Goal: Transaction & Acquisition: Purchase product/service

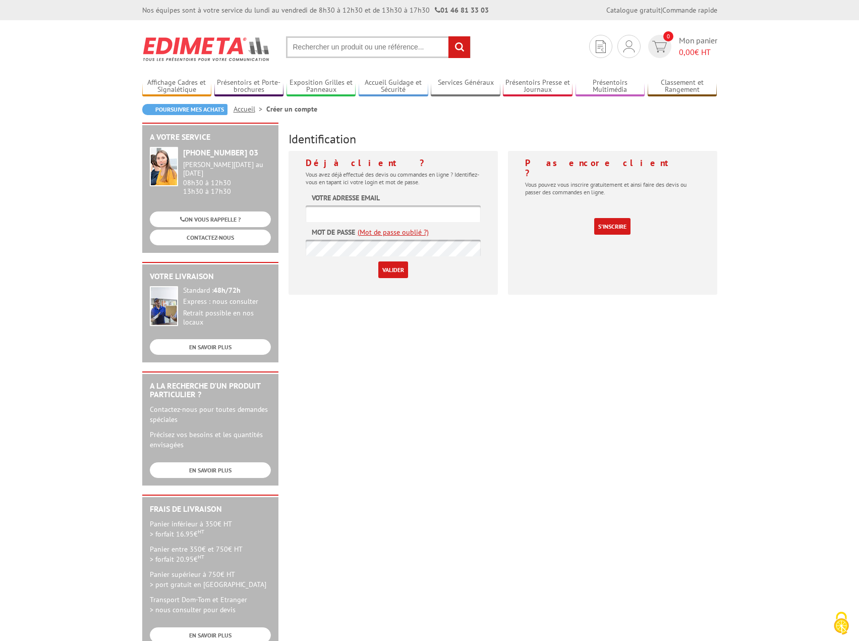
type input "service.achats@sablesursarthe.fr"
click at [398, 267] on input "Valider" at bounding box center [393, 269] width 30 height 17
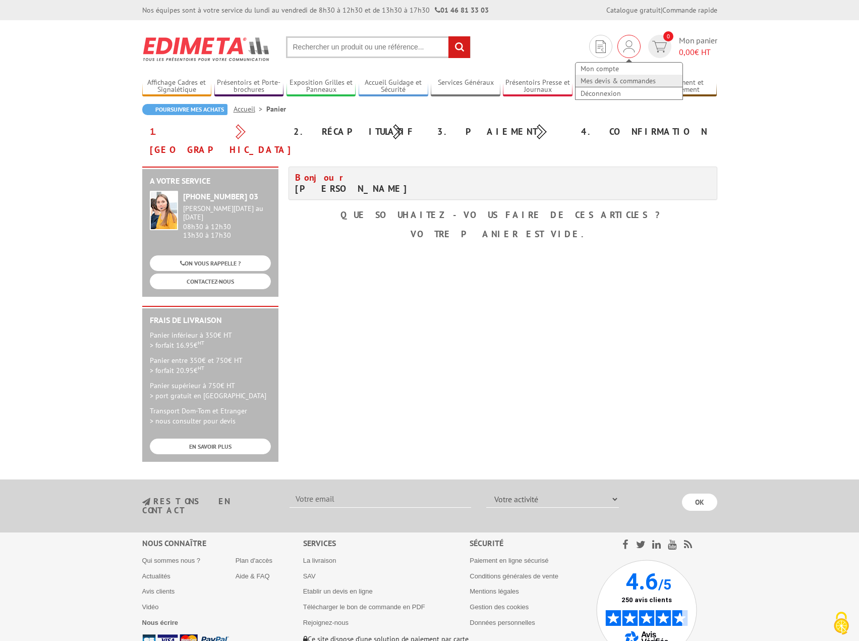
click at [618, 79] on link "Mes devis & commandes" at bounding box center [629, 81] width 107 height 12
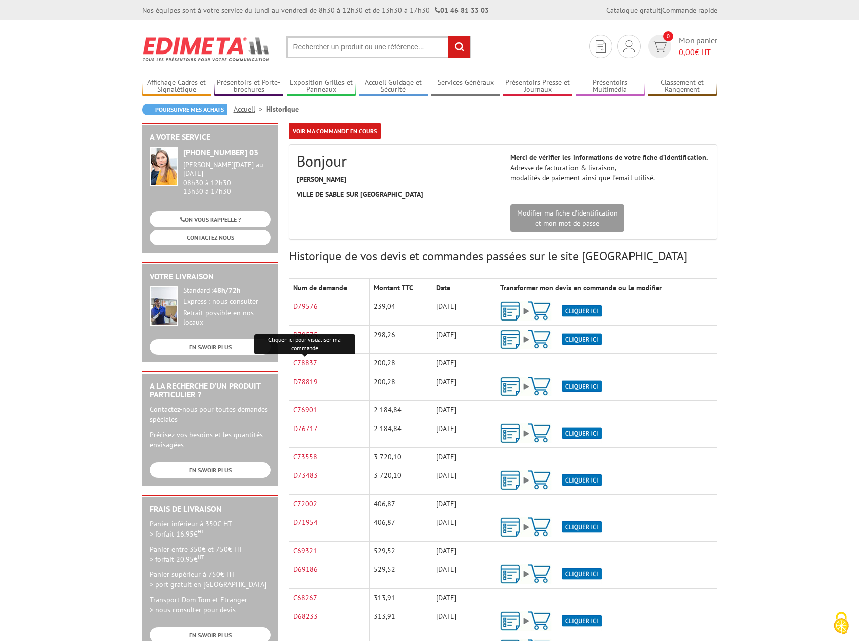
click at [312, 363] on link "C78837" at bounding box center [305, 362] width 24 height 9
click at [468, 334] on td "09/10/2025" at bounding box center [464, 339] width 64 height 28
click at [593, 311] on img at bounding box center [550, 311] width 101 height 20
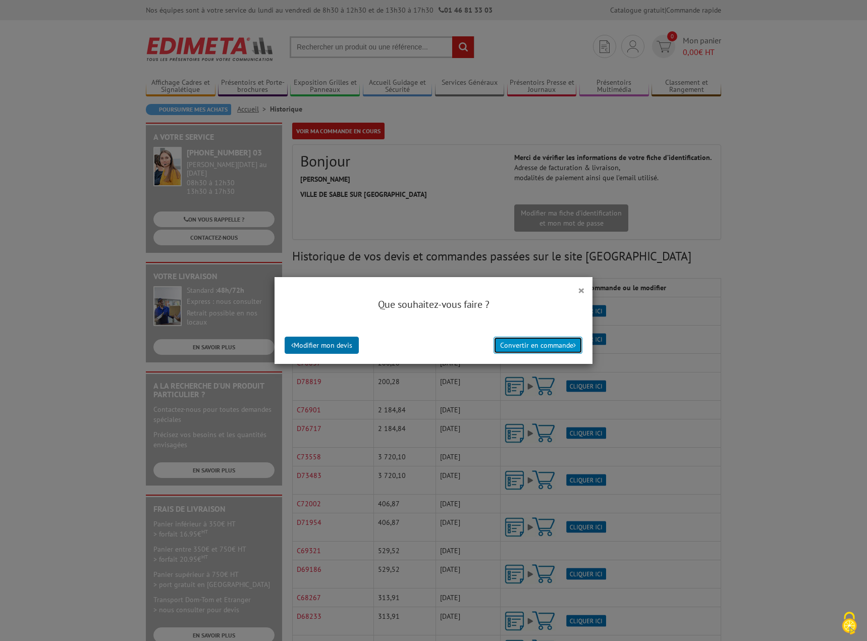
click at [526, 345] on button "Convertir en commande" at bounding box center [537, 345] width 89 height 17
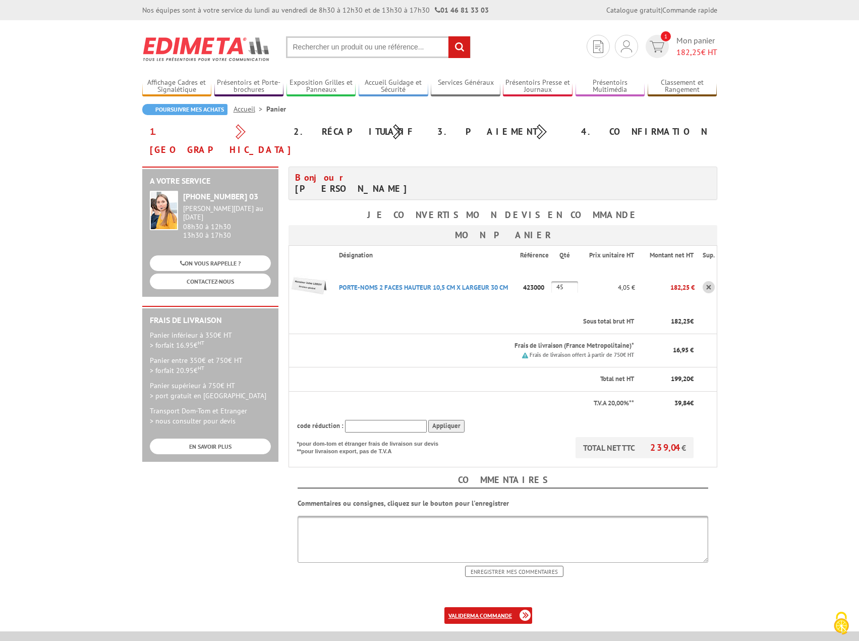
click at [503, 611] on b "ma commande" at bounding box center [491, 615] width 42 height 8
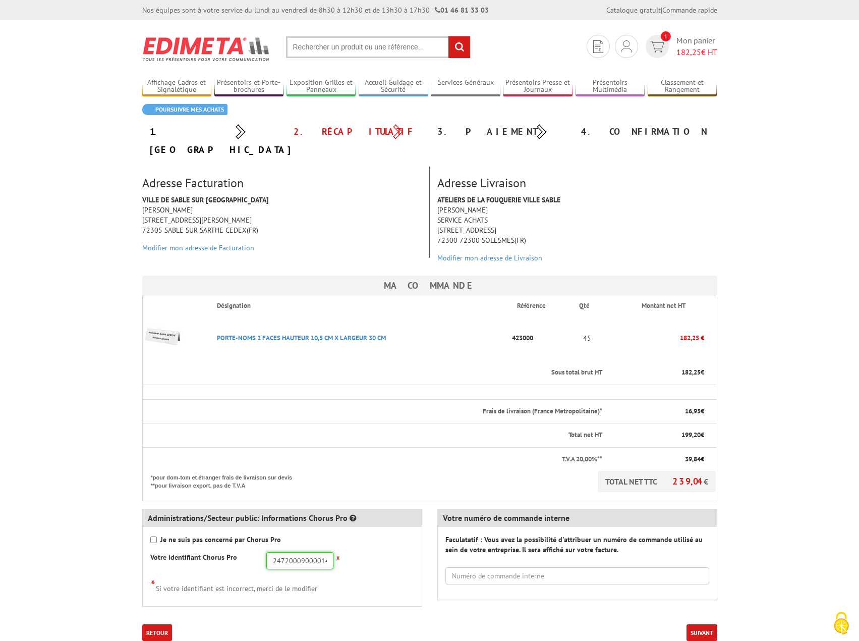
drag, startPoint x: 326, startPoint y: 543, endPoint x: 226, endPoint y: 546, distance: 100.4
click at [226, 552] on div "Votre identifiant Chorus Pro 24720009000014 *" at bounding box center [282, 560] width 279 height 17
type input "21720264700012"
click at [397, 530] on div "Je ne suis pas concerné par Chorus Pro Votre identifiant Chorus Pro 21720264700…" at bounding box center [282, 566] width 279 height 79
click at [471, 567] on input "text" at bounding box center [577, 575] width 264 height 17
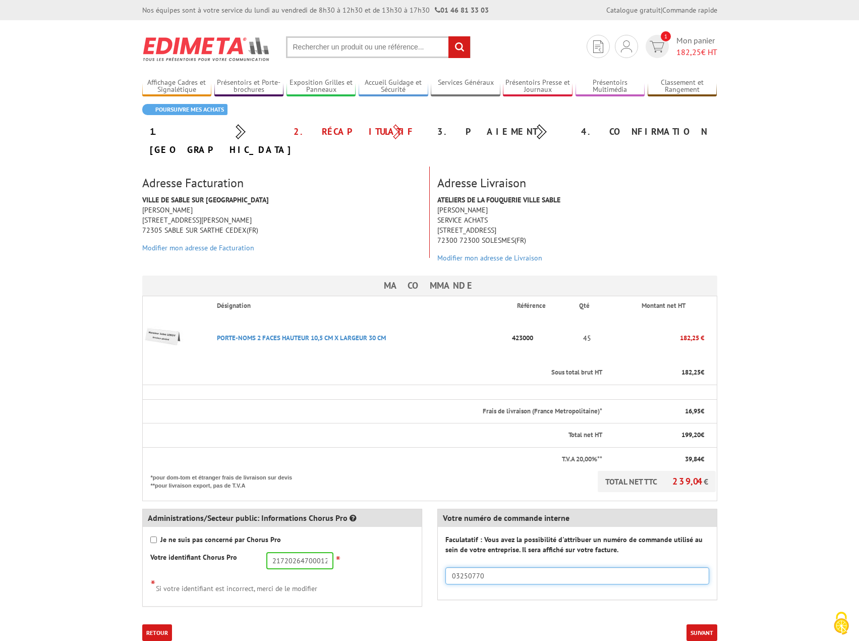
type input "03250770"
click at [459, 584] on div "Votre numéro de commande interne Faculatatif : Vous avez la possibilité d'attri…" at bounding box center [577, 555] width 295 height 109
click at [704, 624] on button "Suivant" at bounding box center [702, 632] width 31 height 17
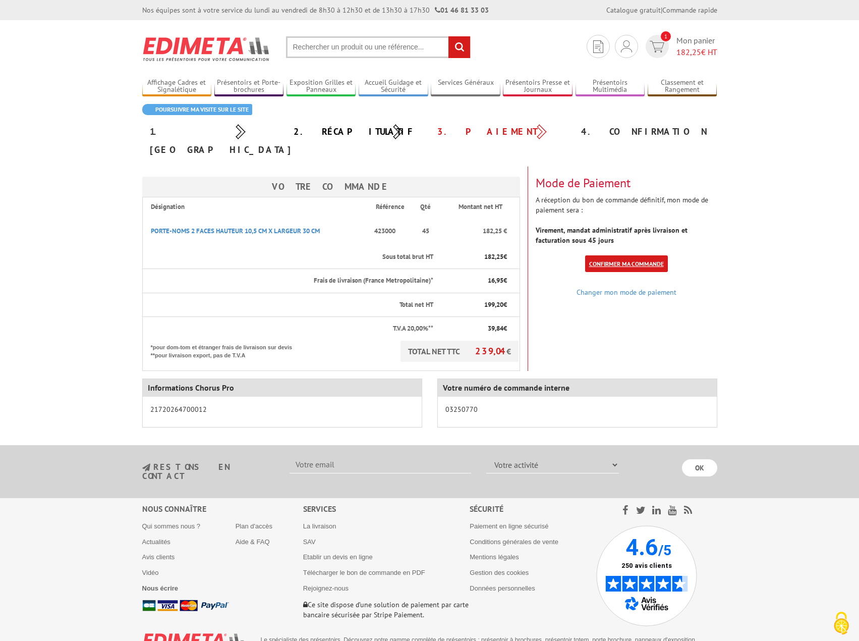
click at [610, 255] on link "Confirmer ma commande" at bounding box center [626, 263] width 83 height 17
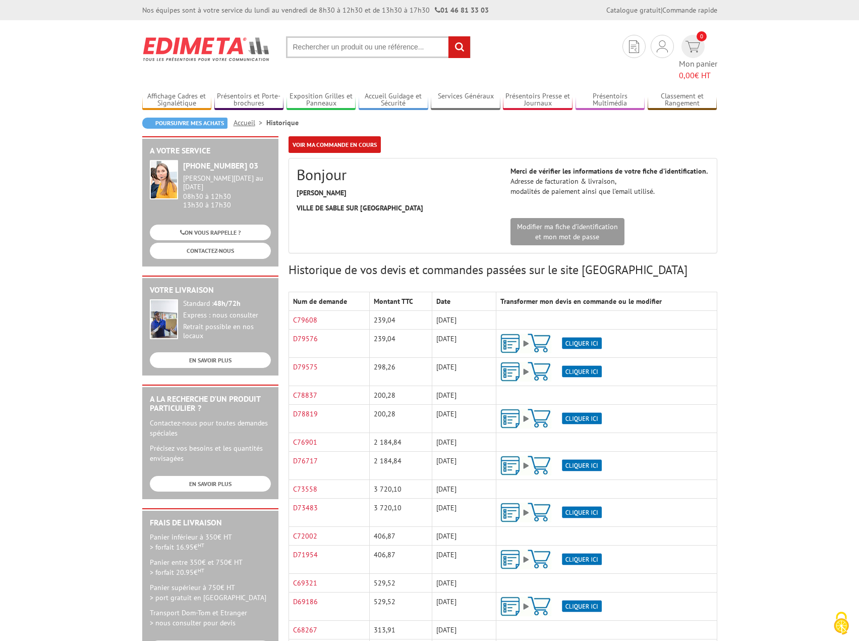
click at [577, 362] on img at bounding box center [550, 372] width 101 height 20
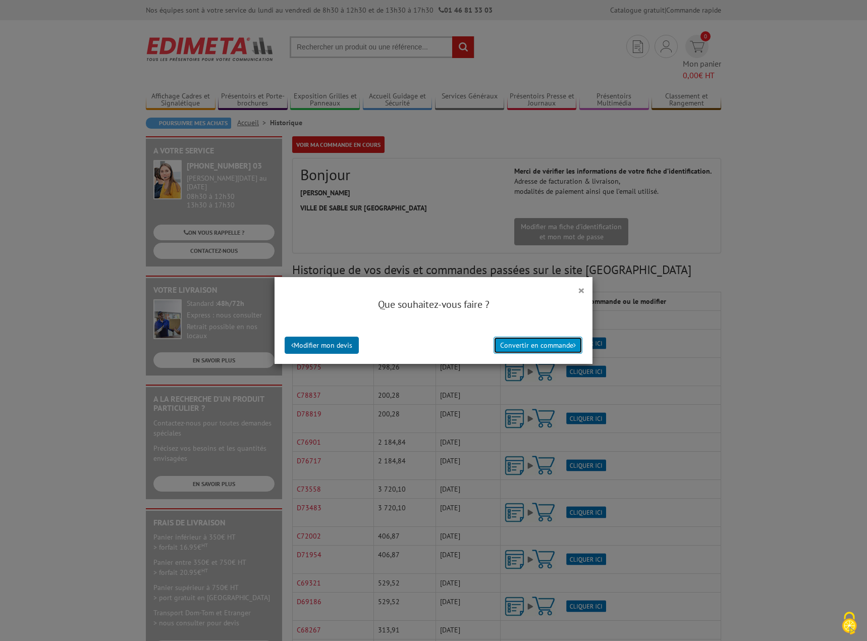
click at [550, 350] on button "Convertir en commande" at bounding box center [537, 345] width 89 height 17
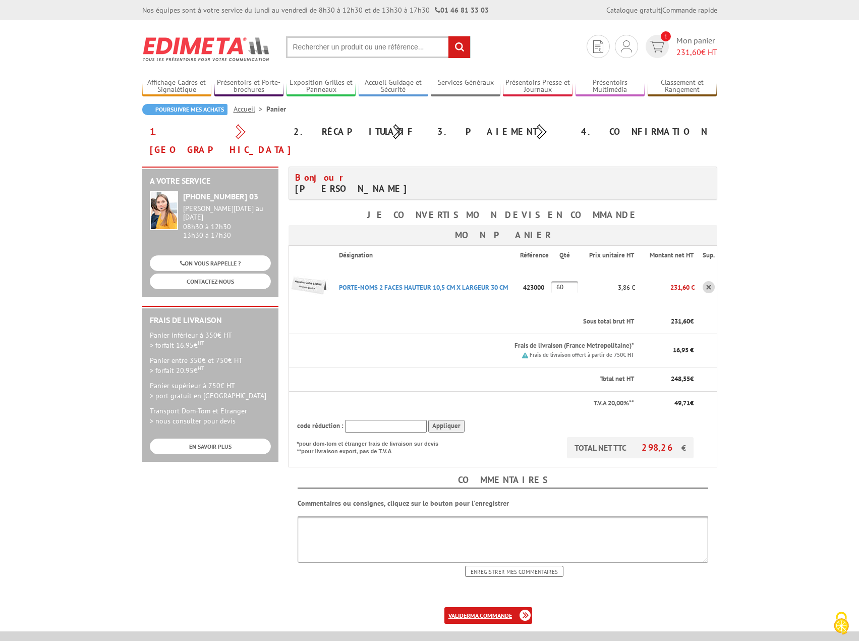
click at [496, 611] on b "ma commande" at bounding box center [491, 615] width 42 height 8
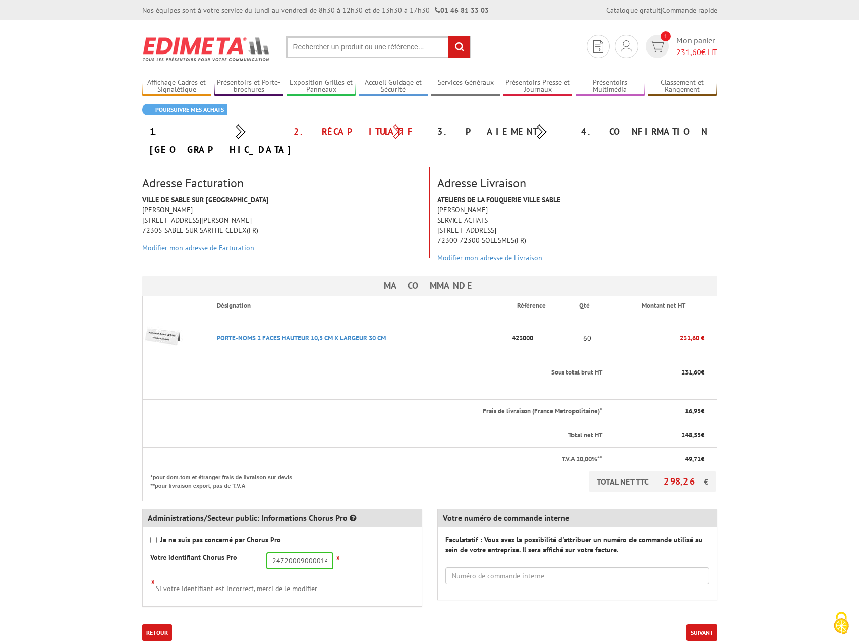
click at [204, 243] on link "Modifier mon adresse de Facturation" at bounding box center [198, 247] width 112 height 9
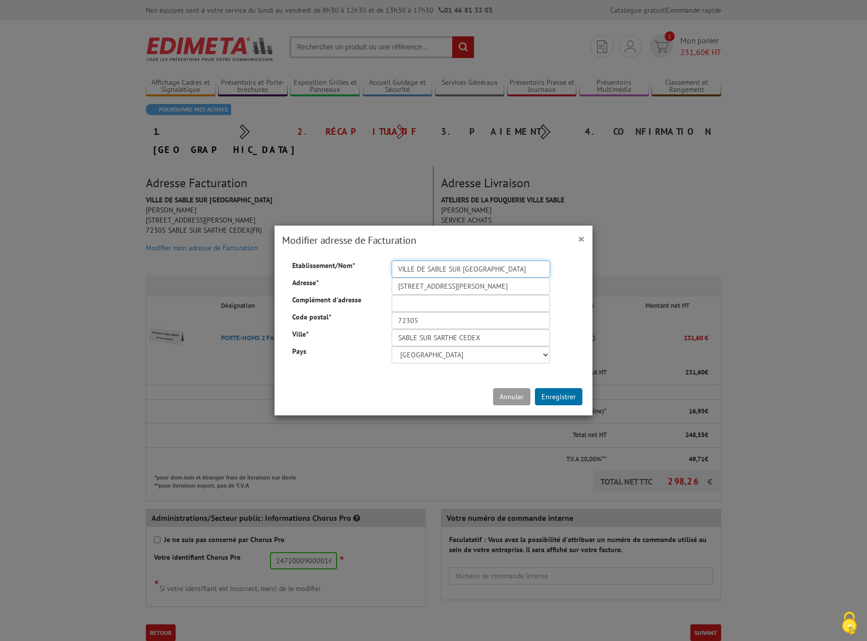
drag, startPoint x: 491, startPoint y: 270, endPoint x: 382, endPoint y: 263, distance: 108.7
click at [384, 263] on div "VILLE DE SABLE SUR SARTHE" at bounding box center [471, 268] width 174 height 17
type input "C"
type input "COMMUNAUTE DE COMMUNES DU [GEOGRAPHIC_DATA]"
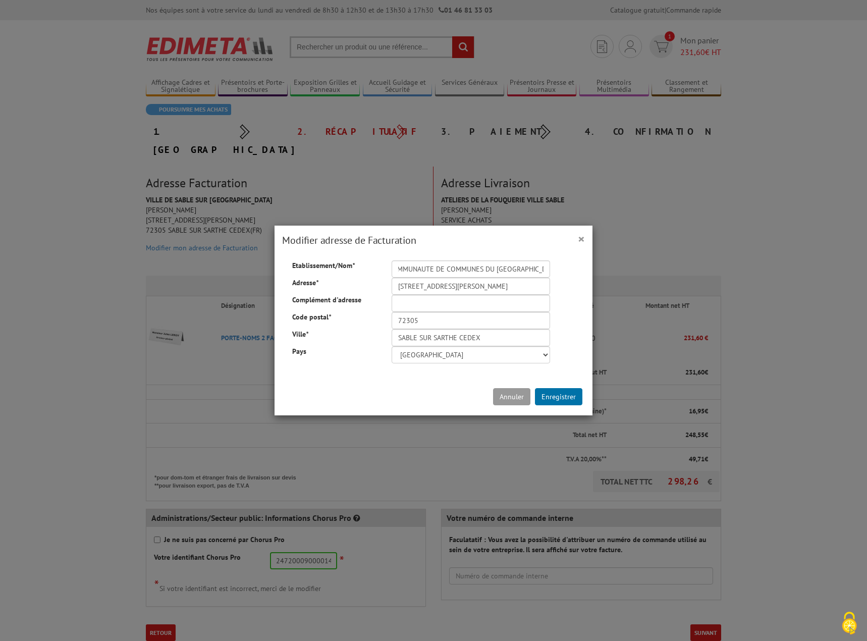
scroll to position [0, 0]
click at [575, 289] on div "Etablissement/Nom * COMMUNAUTE DE COMMUNES DU PAYS SABOLIEN Adresse * 5 Place R…" at bounding box center [433, 311] width 313 height 103
click at [559, 397] on button "Enregistrer" at bounding box center [558, 396] width 47 height 17
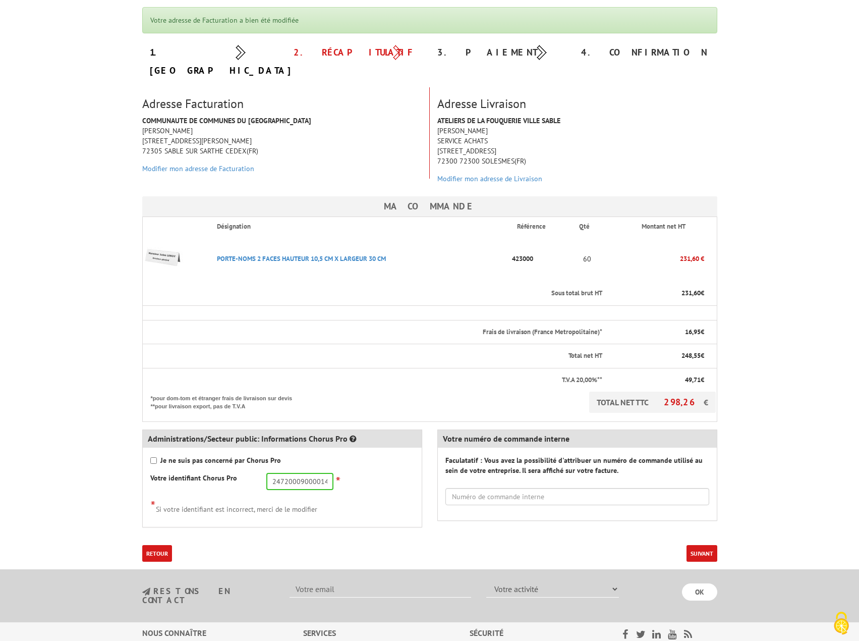
scroll to position [151, 0]
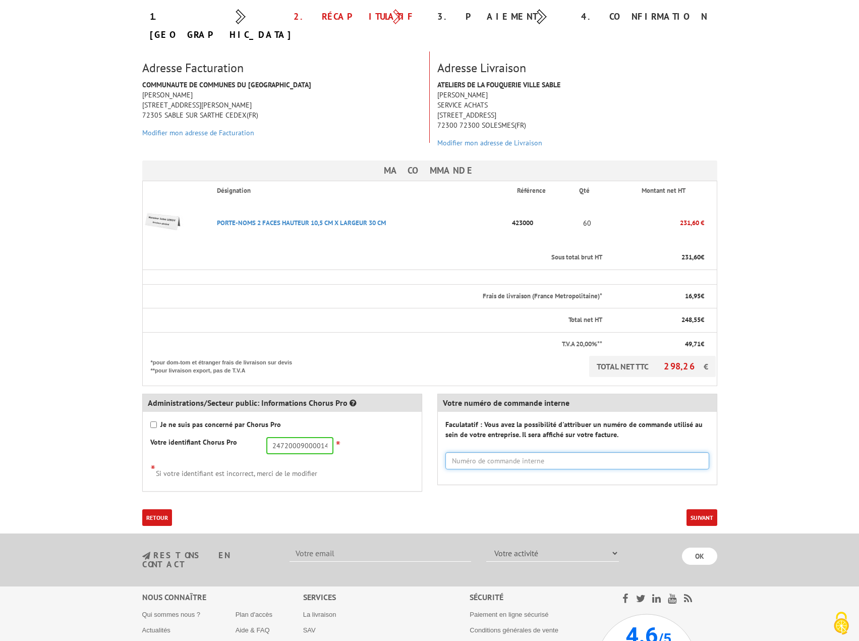
click at [476, 452] on input "text" at bounding box center [577, 460] width 264 height 17
type input "03250771"
click at [706, 509] on button "Suivant" at bounding box center [702, 517] width 31 height 17
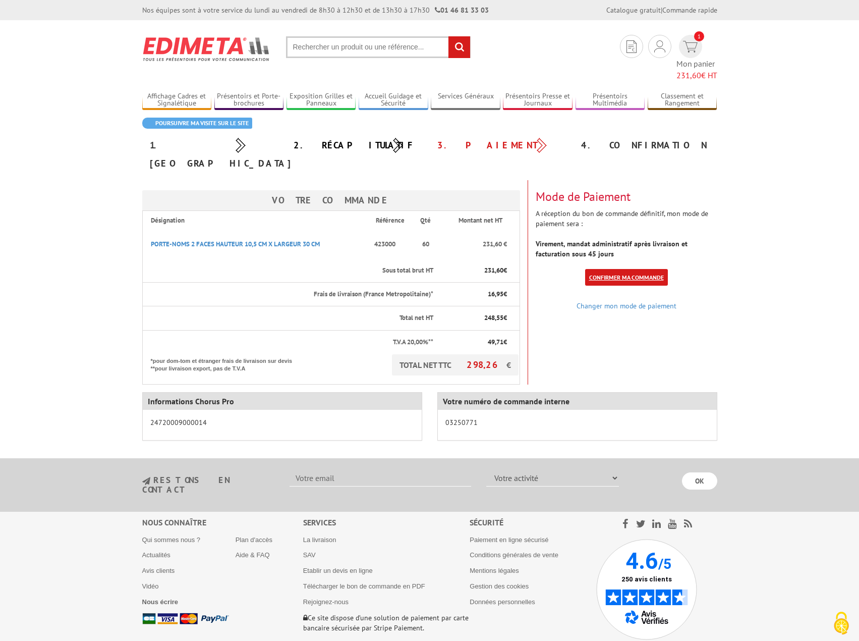
click at [629, 269] on link "Confirmer ma commande" at bounding box center [626, 277] width 83 height 17
